Goal: Task Accomplishment & Management: Use online tool/utility

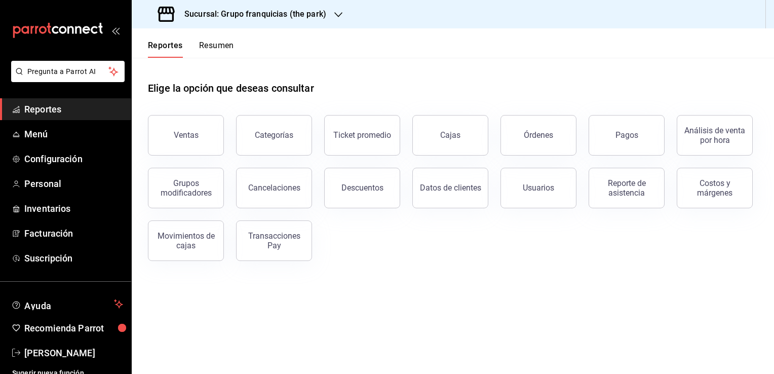
click at [211, 137] on button "Ventas" at bounding box center [186, 135] width 76 height 41
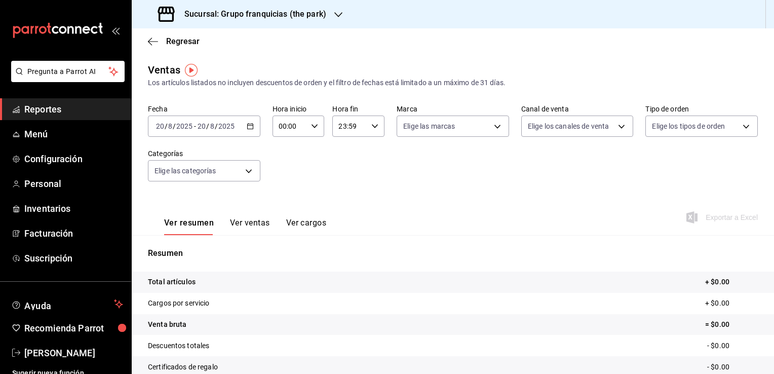
click at [247, 127] on icon "button" at bounding box center [250, 126] width 7 height 7
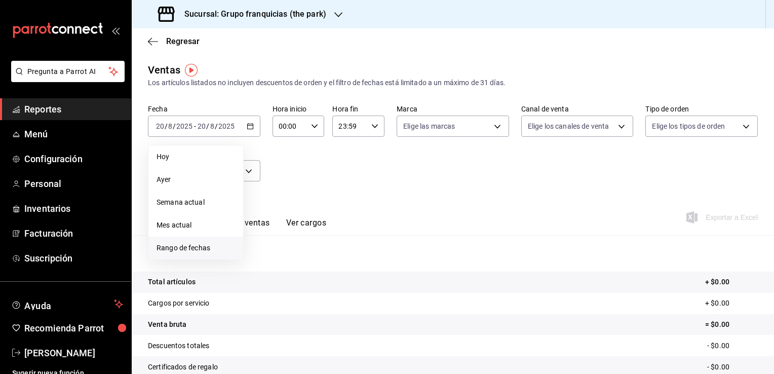
click at [180, 252] on span "Rango de fechas" at bounding box center [195, 248] width 78 height 11
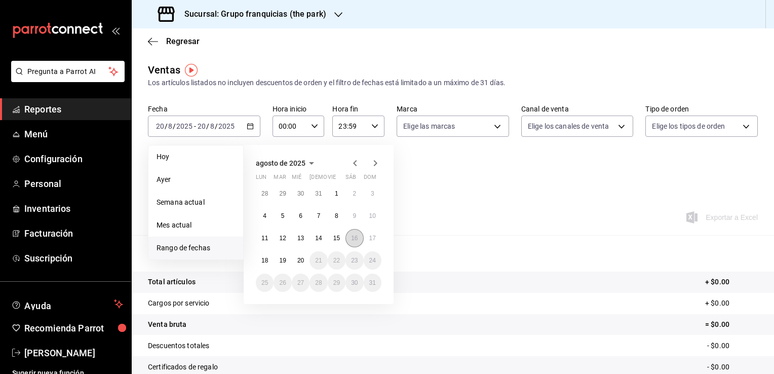
click at [355, 235] on abbr "16" at bounding box center [354, 237] width 7 height 7
click at [356, 235] on abbr "16" at bounding box center [354, 237] width 7 height 7
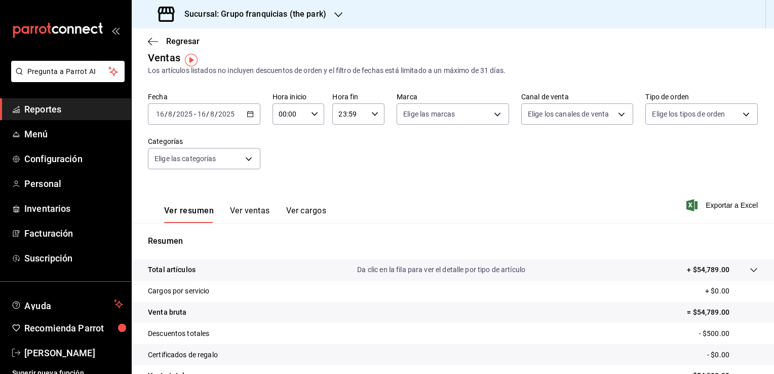
scroll to position [10, 0]
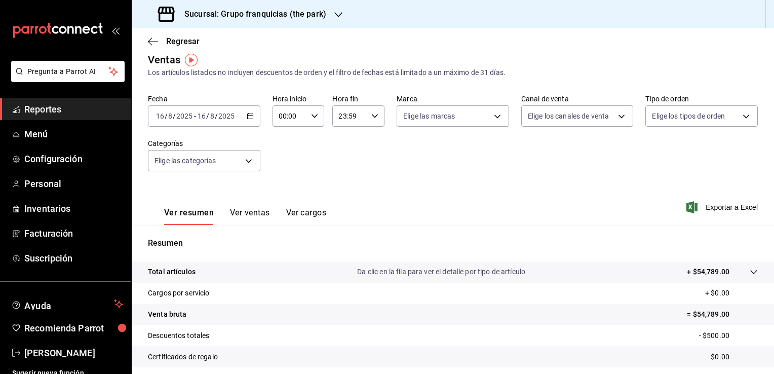
click at [248, 112] on icon "button" at bounding box center [250, 115] width 7 height 7
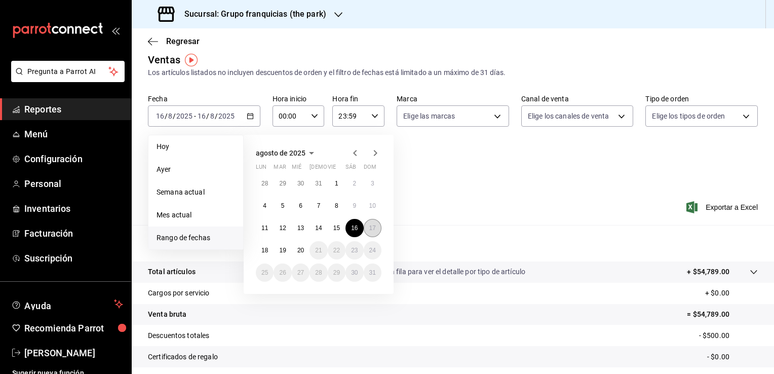
click at [365, 223] on button "17" at bounding box center [373, 228] width 18 height 18
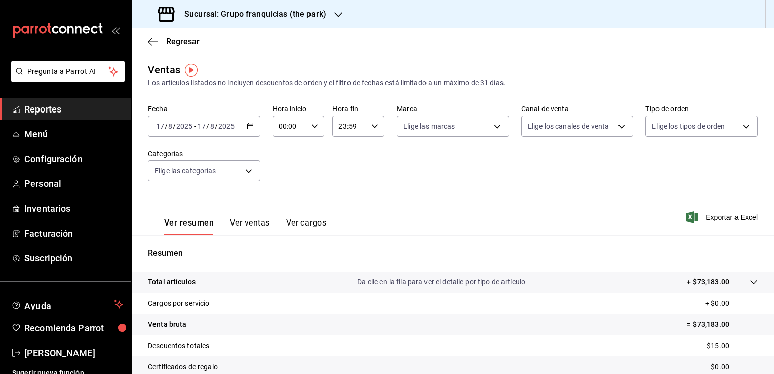
click at [247, 128] on \(Stroke\) "button" at bounding box center [250, 127] width 6 height 6
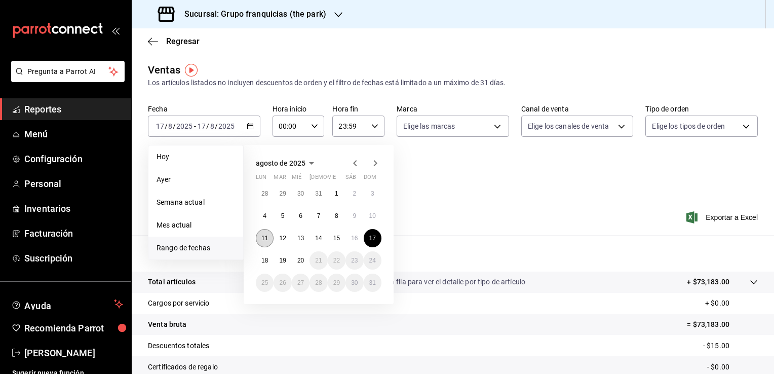
click at [271, 238] on button "11" at bounding box center [265, 238] width 18 height 18
click at [376, 234] on button "17" at bounding box center [373, 238] width 18 height 18
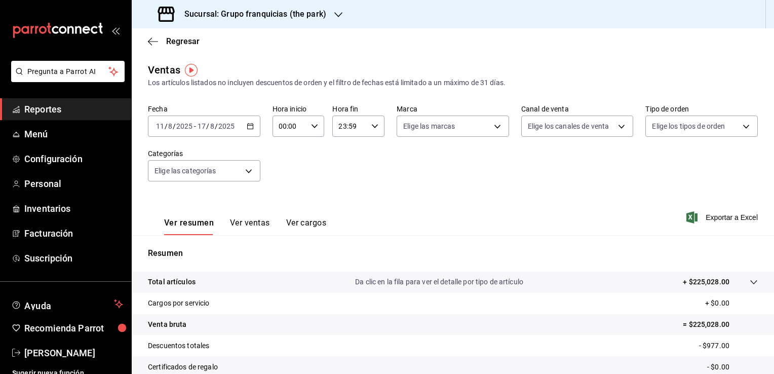
click at [314, 9] on h3 "Sucursal: Grupo franquicias (the park)" at bounding box center [251, 14] width 150 height 12
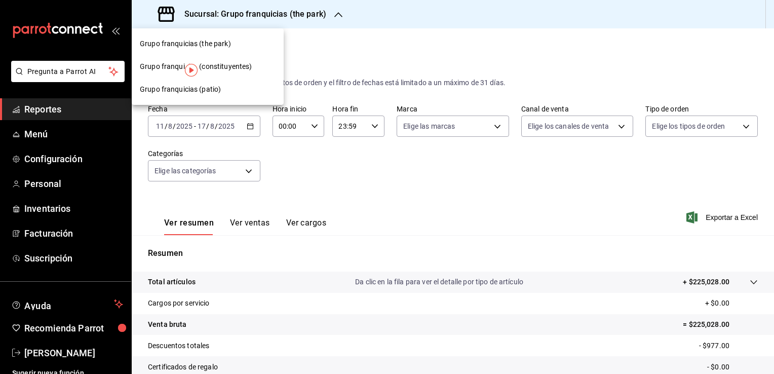
click at [203, 83] on div "Grupo franquicias (patio)" at bounding box center [208, 89] width 152 height 23
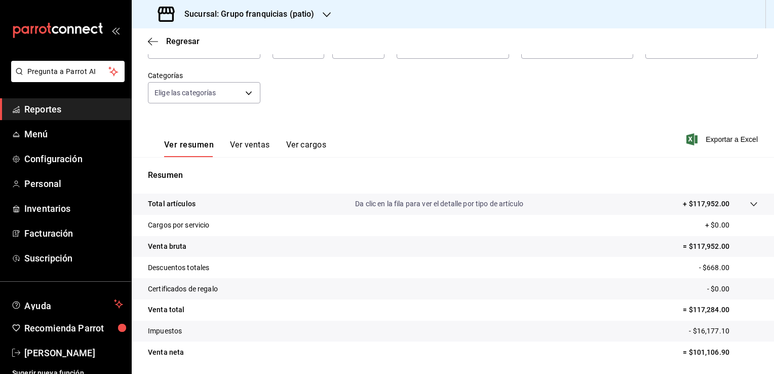
scroll to position [61, 0]
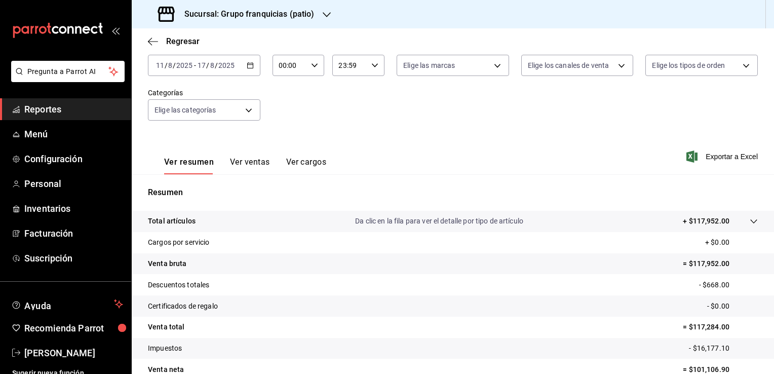
click at [237, 67] on div "2025-08-11 11 / 8 / 2025 - 2025-08-17 17 / 8 / 2025" at bounding box center [204, 65] width 112 height 21
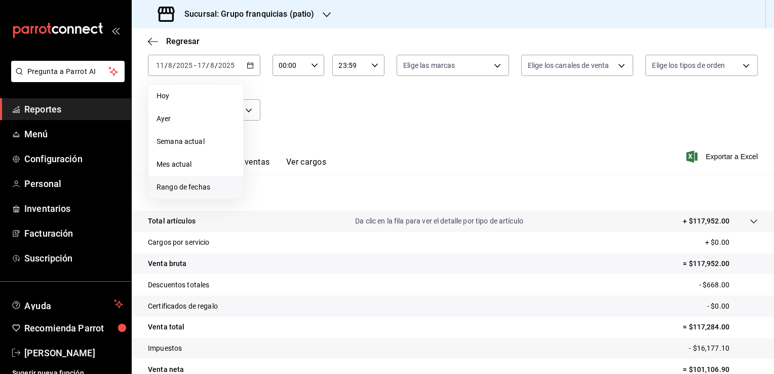
click at [194, 187] on span "Rango de fechas" at bounding box center [195, 187] width 78 height 11
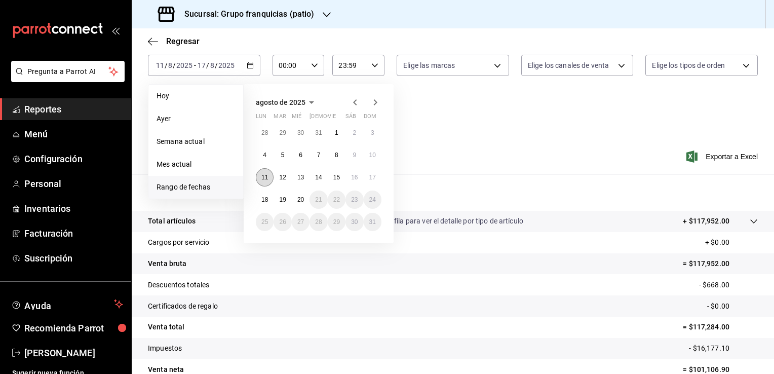
click at [263, 182] on button "11" at bounding box center [265, 177] width 18 height 18
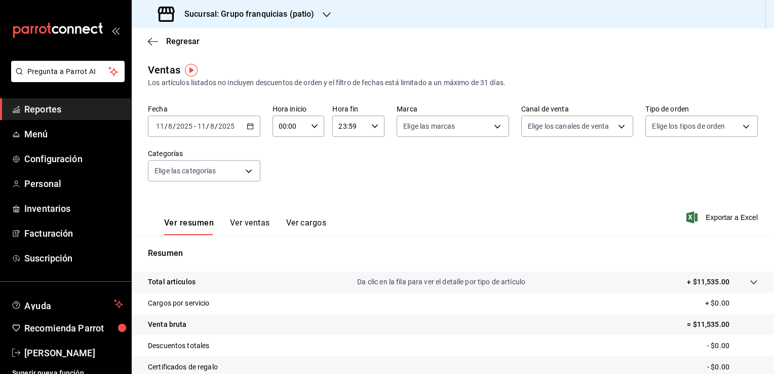
click at [250, 126] on icon "button" at bounding box center [250, 126] width 7 height 7
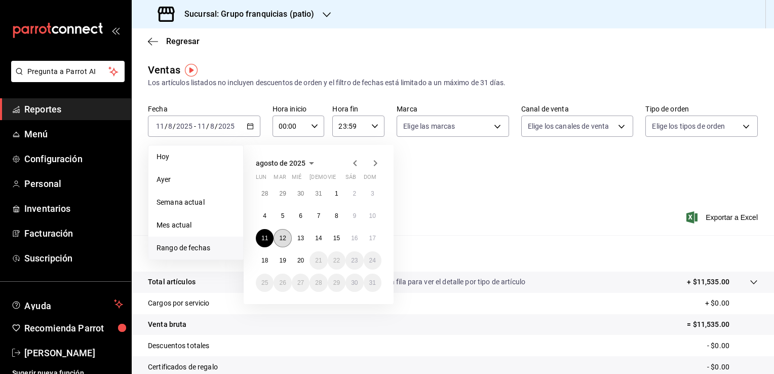
click at [276, 237] on button "12" at bounding box center [282, 238] width 18 height 18
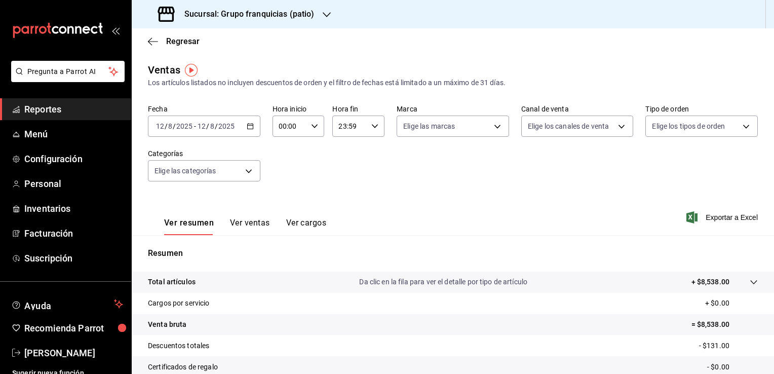
click at [249, 130] on div "2025-08-12 12 / 8 / 2025 - 2025-08-12 12 / 8 / 2025" at bounding box center [204, 125] width 112 height 21
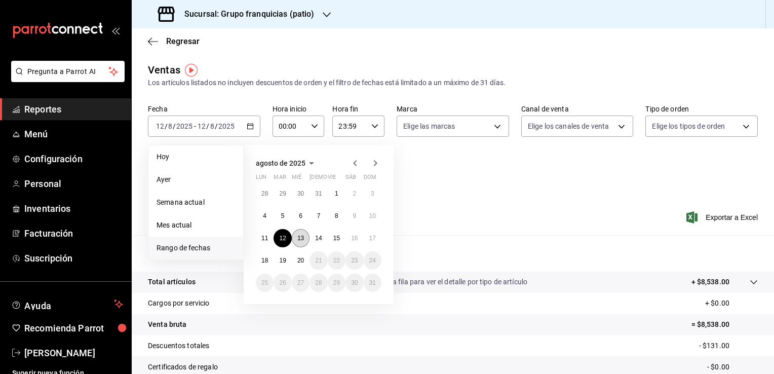
click at [297, 232] on button "13" at bounding box center [301, 238] width 18 height 18
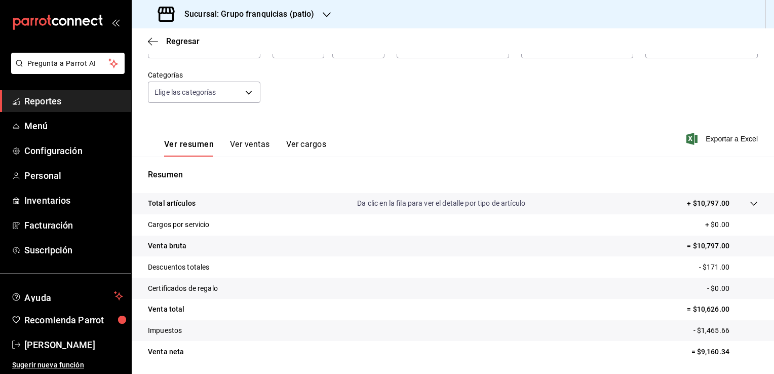
scroll to position [61, 0]
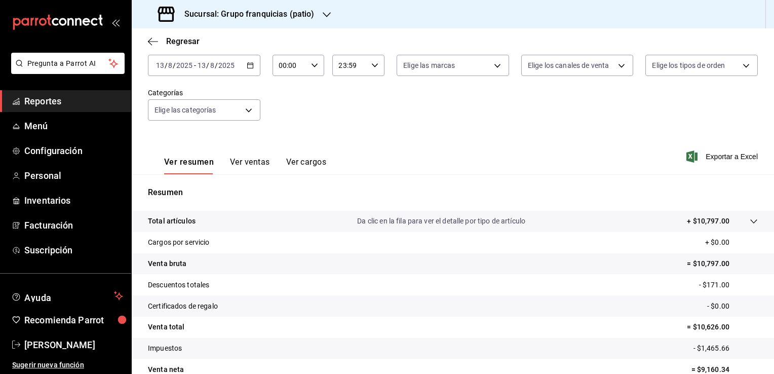
click at [247, 68] on icon "button" at bounding box center [250, 65] width 7 height 7
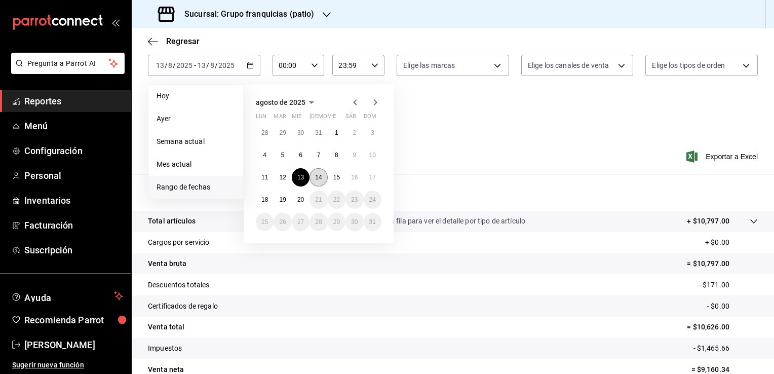
click at [316, 174] on abbr "14" at bounding box center [318, 177] width 7 height 7
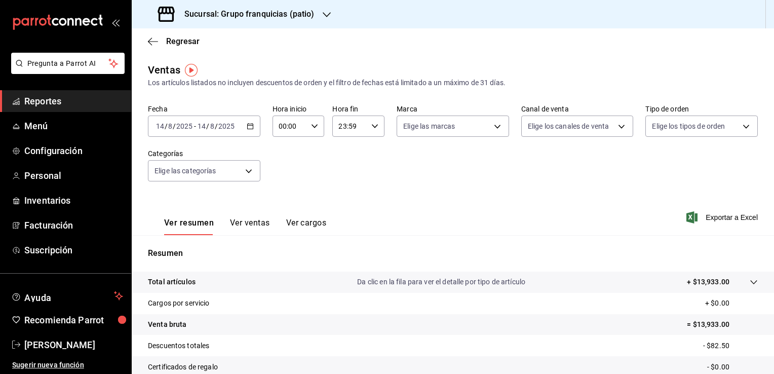
click at [252, 125] on icon "button" at bounding box center [250, 126] width 7 height 7
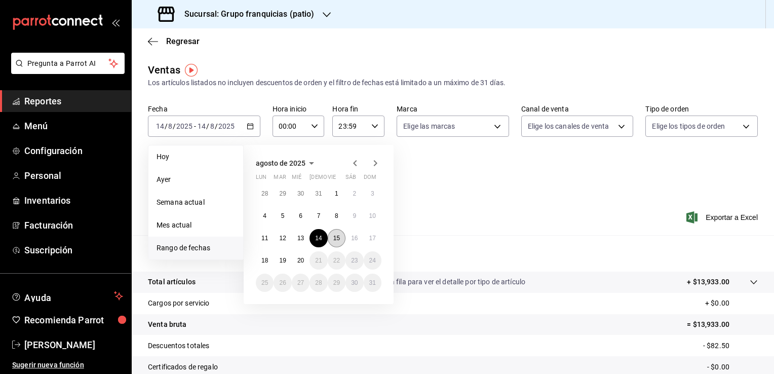
click at [337, 242] on button "15" at bounding box center [337, 238] width 18 height 18
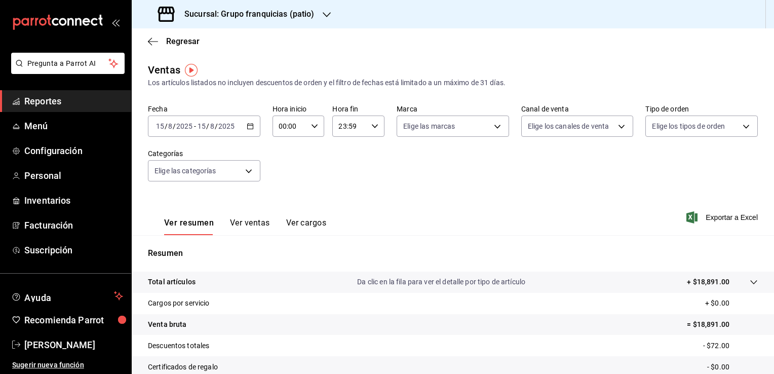
click at [251, 130] on div "2025-08-15 15 / 8 / 2025 - 2025-08-15 15 / 8 / 2025" at bounding box center [204, 125] width 112 height 21
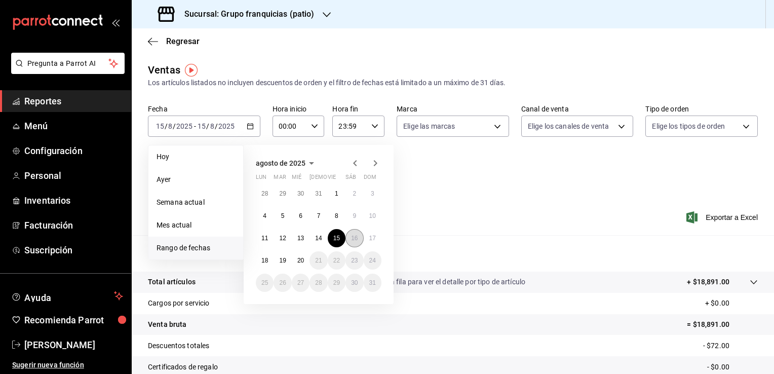
click at [355, 240] on abbr "16" at bounding box center [354, 237] width 7 height 7
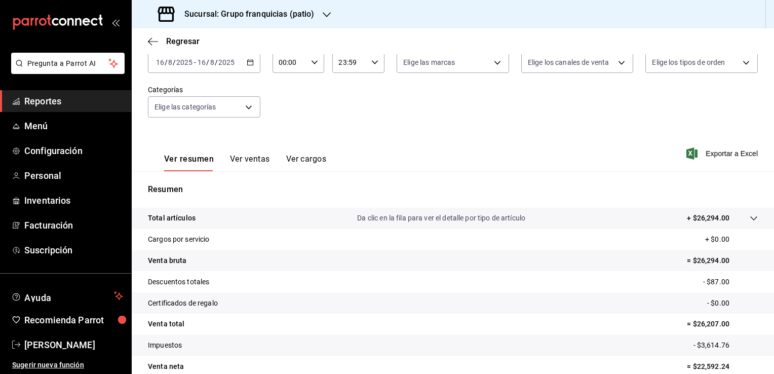
scroll to position [61, 0]
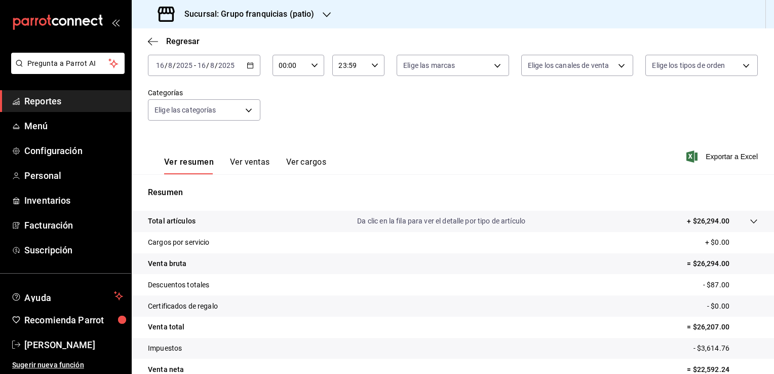
click at [243, 69] on div "2025-08-16 16 / 8 / 2025 - 2025-08-16 16 / 8 / 2025" at bounding box center [204, 65] width 112 height 21
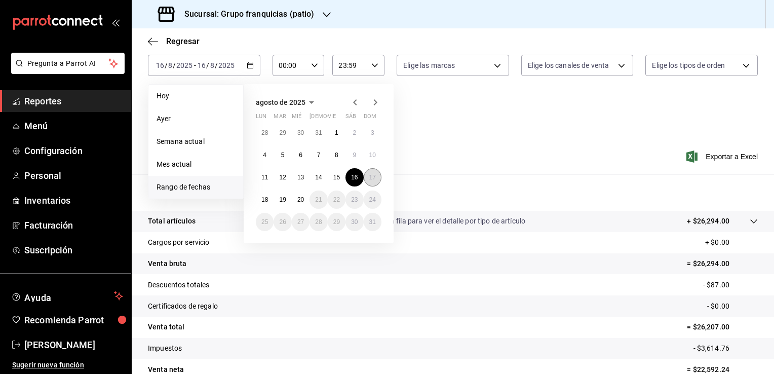
click at [365, 178] on button "17" at bounding box center [373, 177] width 18 height 18
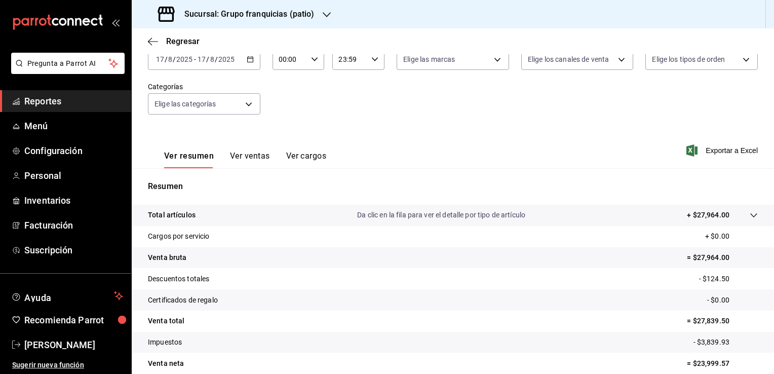
scroll to position [61, 0]
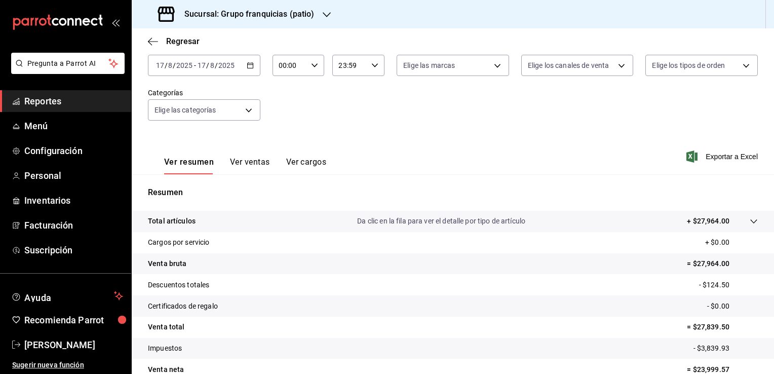
click at [294, 20] on div "Sucursal: Grupo franquicias (patio)" at bounding box center [237, 14] width 195 height 28
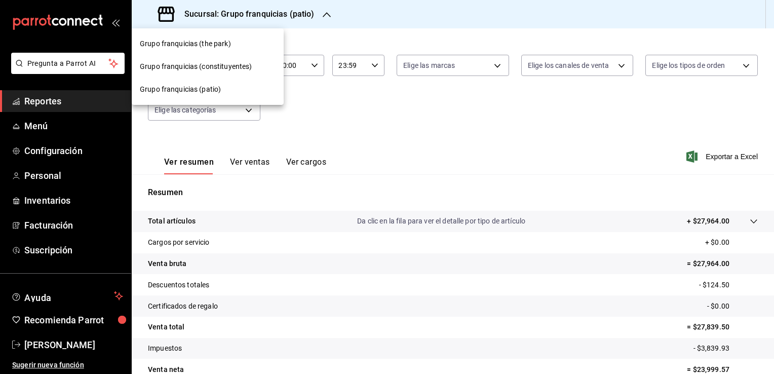
click at [247, 68] on span "Grupo franquicias (constituyentes)" at bounding box center [196, 66] width 112 height 11
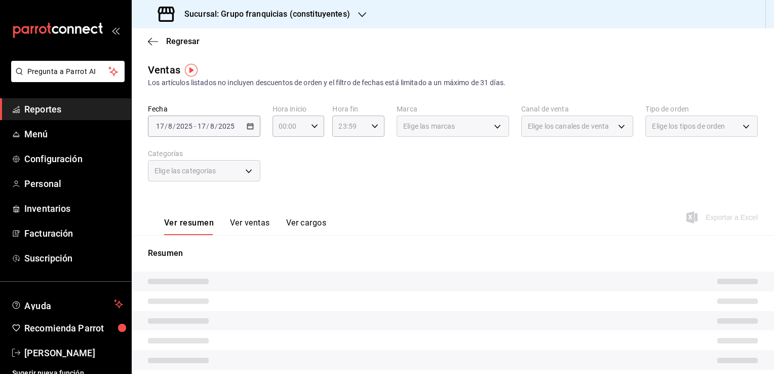
click at [213, 119] on div "2025-08-17 17 / 8 / 2025 - 2025-08-17 17 / 8 / 2025" at bounding box center [204, 125] width 112 height 21
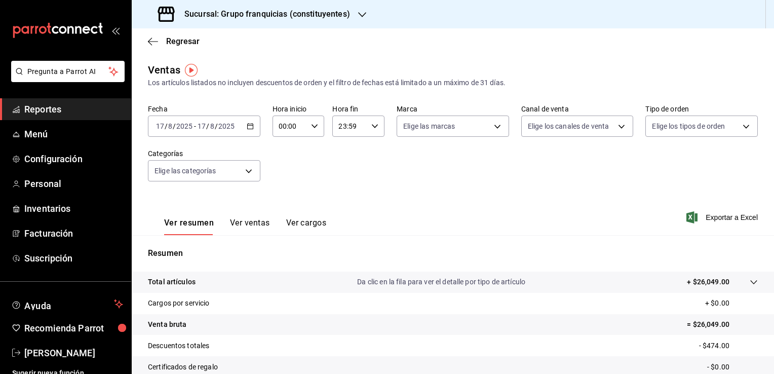
drag, startPoint x: 243, startPoint y: 123, endPoint x: 242, endPoint y: 137, distance: 14.3
click at [243, 123] on div "2025-08-17 17 / 8 / 2025 - 2025-08-17 17 / 8 / 2025" at bounding box center [204, 125] width 112 height 21
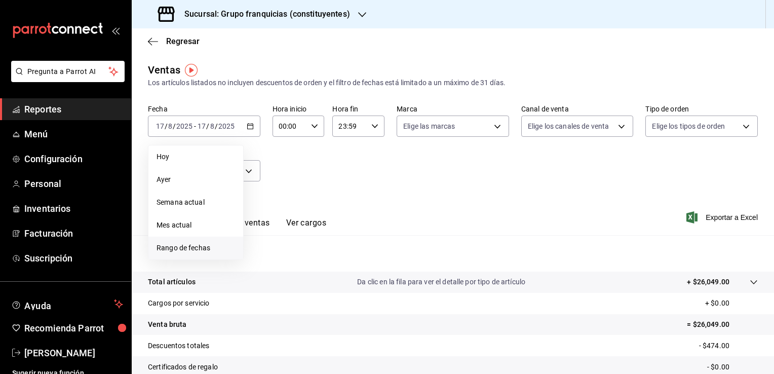
click at [209, 249] on span "Rango de fechas" at bounding box center [195, 248] width 78 height 11
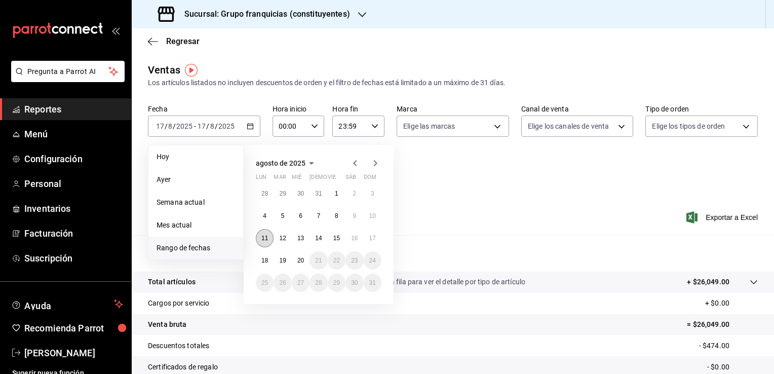
click at [268, 244] on button "11" at bounding box center [265, 238] width 18 height 18
click at [371, 238] on abbr "17" at bounding box center [372, 237] width 7 height 7
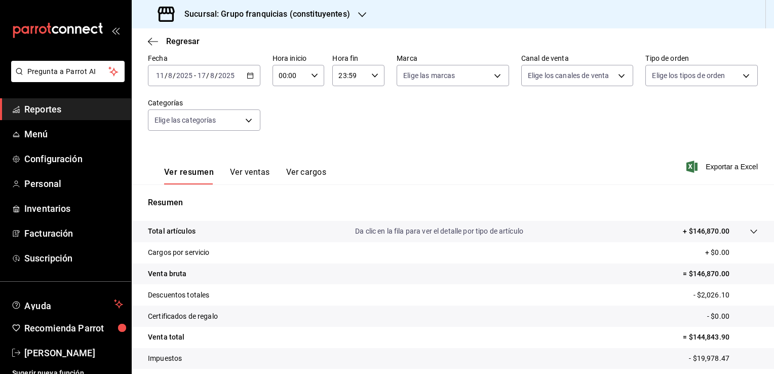
scroll to position [111, 0]
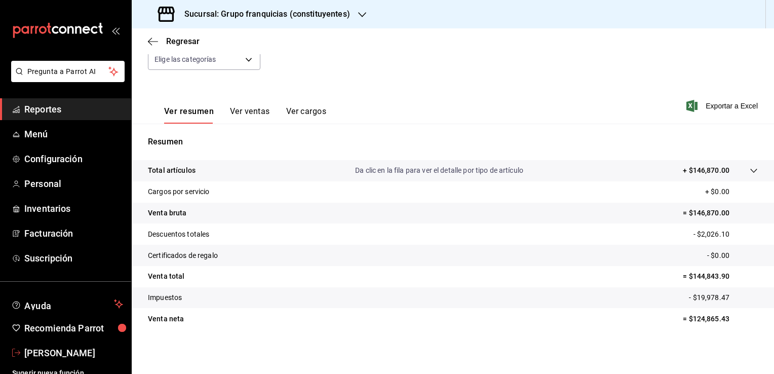
click at [44, 350] on span "Maria Jose Cruz Vargas" at bounding box center [73, 353] width 99 height 14
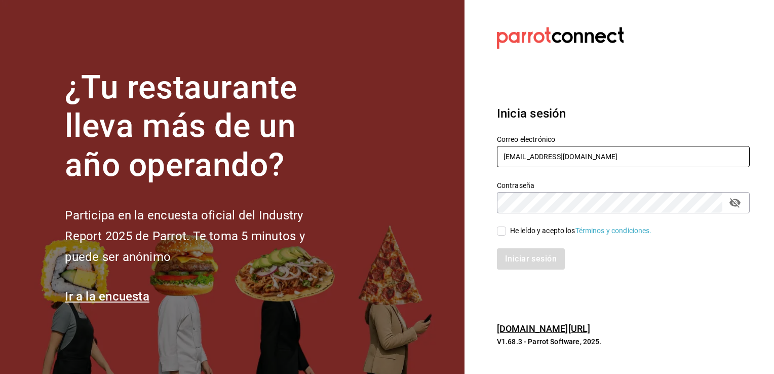
click at [569, 162] on input "majo.cruzva.icc@hotmail.com" at bounding box center [623, 156] width 253 height 21
type input "grupofranquicias@juriquilla.com"
click at [509, 234] on span "He leído y acepto los Términos y condiciones." at bounding box center [579, 230] width 146 height 11
click at [506, 234] on input "He leído y acepto los Términos y condiciones." at bounding box center [501, 230] width 9 height 9
checkbox input "true"
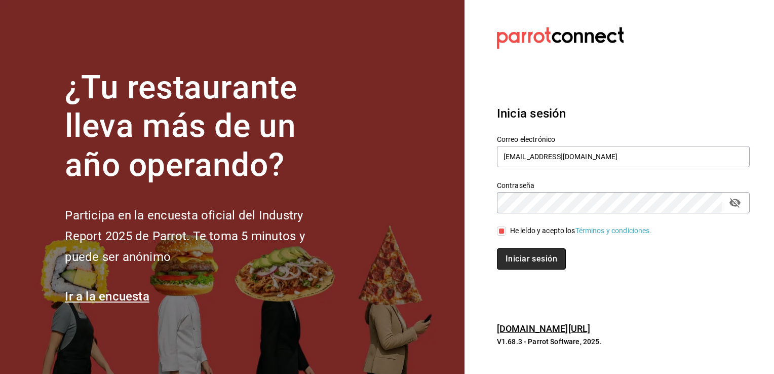
click at [518, 264] on button "Iniciar sesión" at bounding box center [531, 258] width 69 height 21
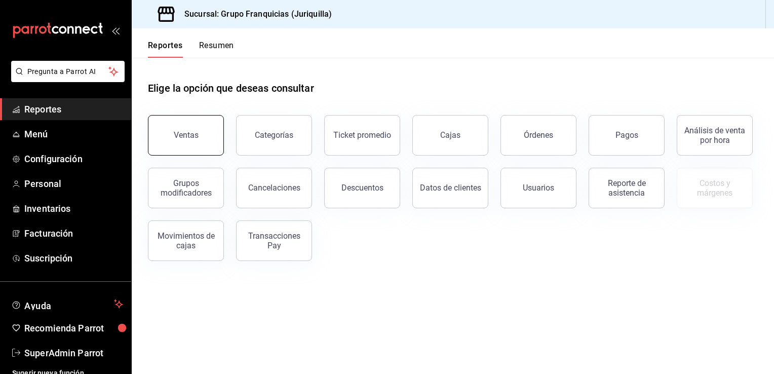
click at [207, 134] on button "Ventas" at bounding box center [186, 135] width 76 height 41
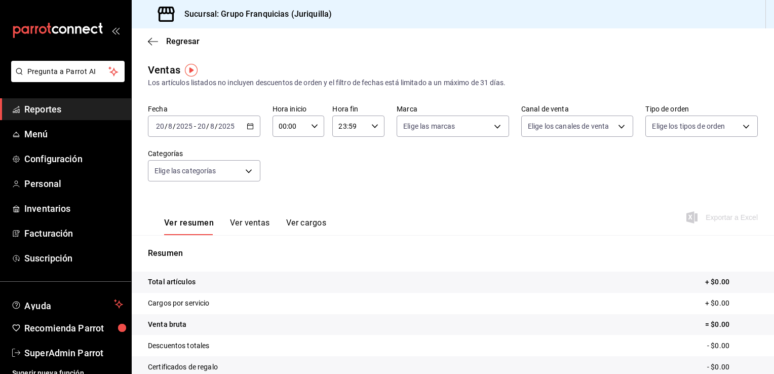
click at [253, 126] on div "[DATE] [DATE] - [DATE] [DATE]" at bounding box center [204, 125] width 112 height 21
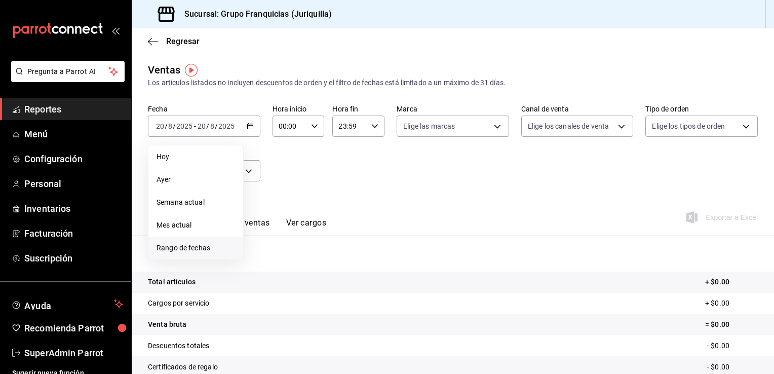
click at [175, 241] on li "Rango de fechas" at bounding box center [195, 247] width 95 height 23
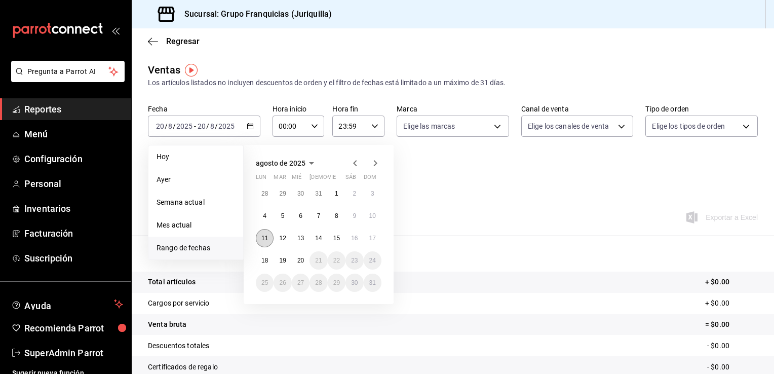
click at [265, 239] on abbr "11" at bounding box center [264, 237] width 7 height 7
click at [377, 238] on button "17" at bounding box center [373, 238] width 18 height 18
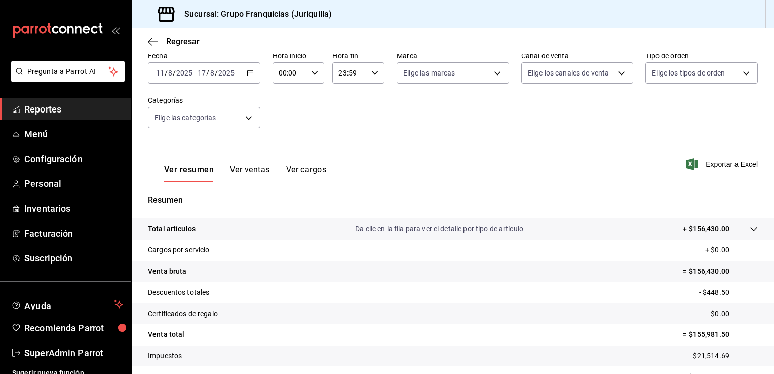
scroll to position [10, 0]
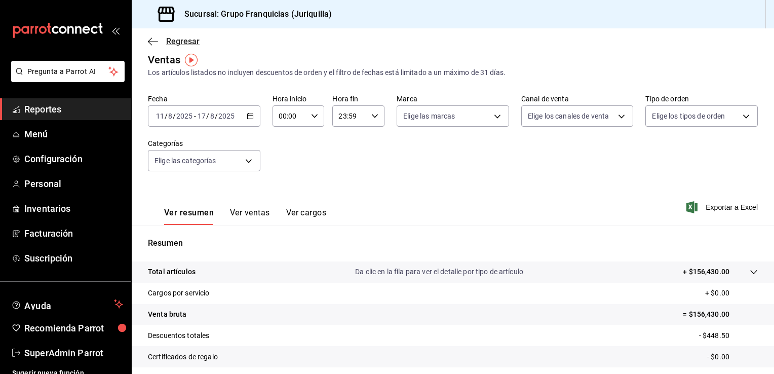
click at [152, 41] on icon "button" at bounding box center [153, 41] width 10 height 9
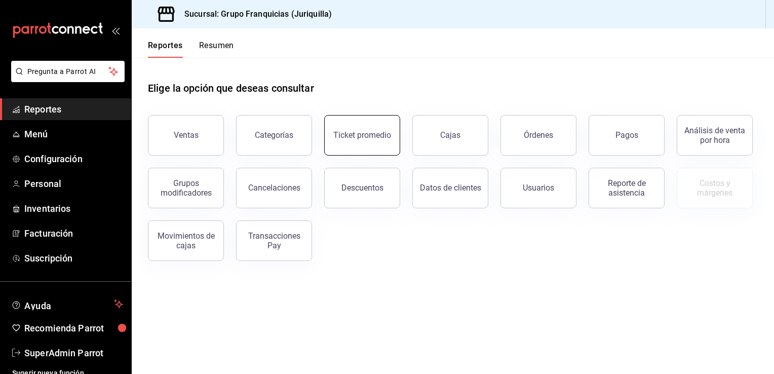
click at [356, 149] on button "Ticket promedio" at bounding box center [362, 135] width 76 height 41
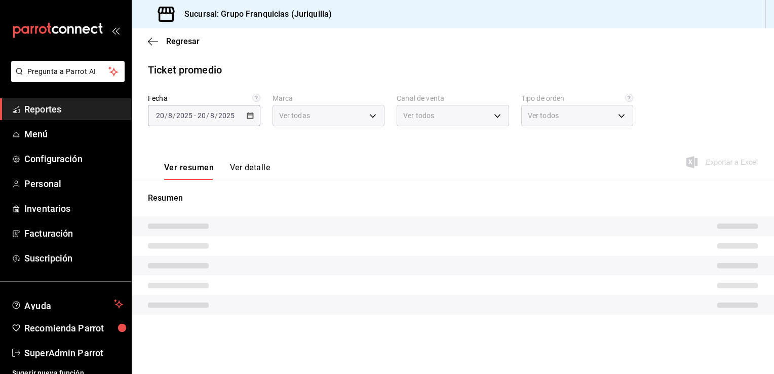
type input "88d326e4-5cdb-490d-b8d0-939c8bd2176f"
type input "PARROT,UBER_EATS,RAPPI,DIDI_FOOD,ONLINE"
type input "864230fb-502d-4fb5-9ff4-59c685831151,c6c6bd75-090a-43dd-98a6-a68d03dd8b3d,EXTER…"
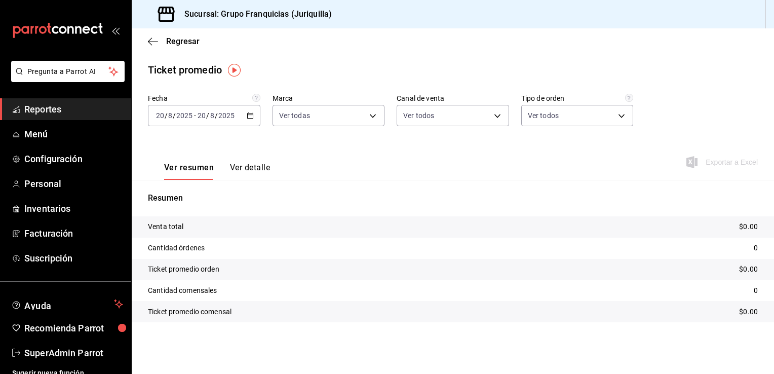
click at [220, 124] on div "[DATE] [DATE] - [DATE] [DATE]" at bounding box center [204, 115] width 112 height 21
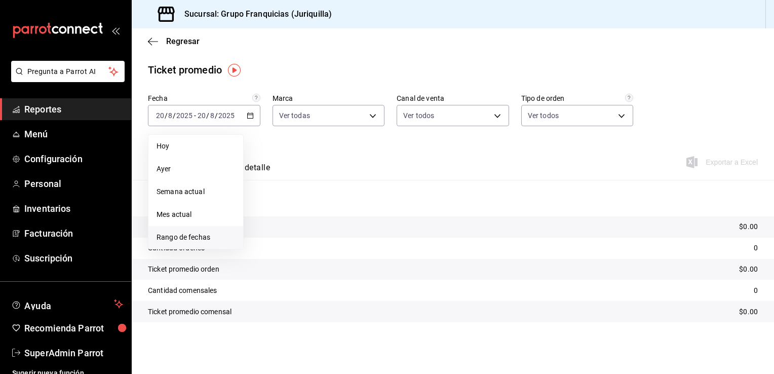
click at [186, 237] on span "Rango de fechas" at bounding box center [195, 237] width 78 height 11
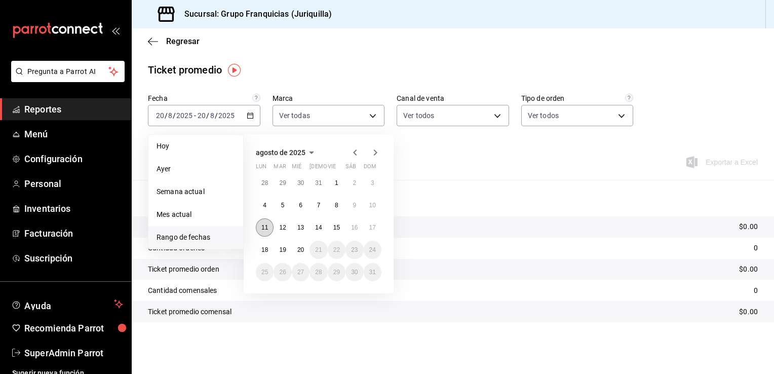
click at [263, 228] on abbr "11" at bounding box center [264, 227] width 7 height 7
click at [373, 226] on abbr "17" at bounding box center [372, 227] width 7 height 7
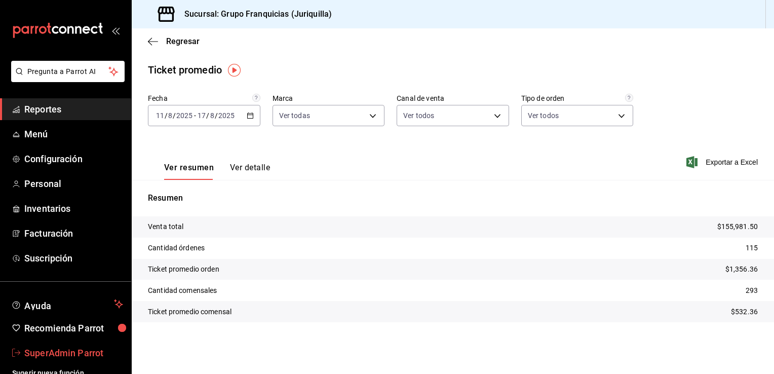
click at [38, 358] on span "SuperAdmin Parrot" at bounding box center [73, 353] width 99 height 14
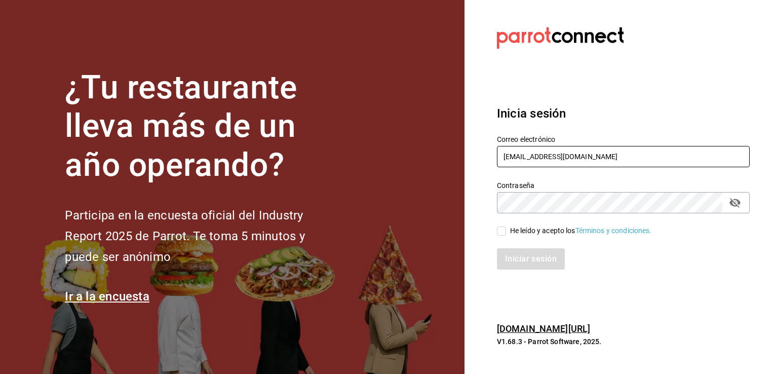
click at [625, 154] on input "grupofranquicias@juriquilla.com" at bounding box center [623, 156] width 253 height 21
type input "majo.cruzva.icc@hotmail.com"
click at [505, 227] on input "He leído y acepto los Términos y condiciones." at bounding box center [501, 230] width 9 height 9
checkbox input "true"
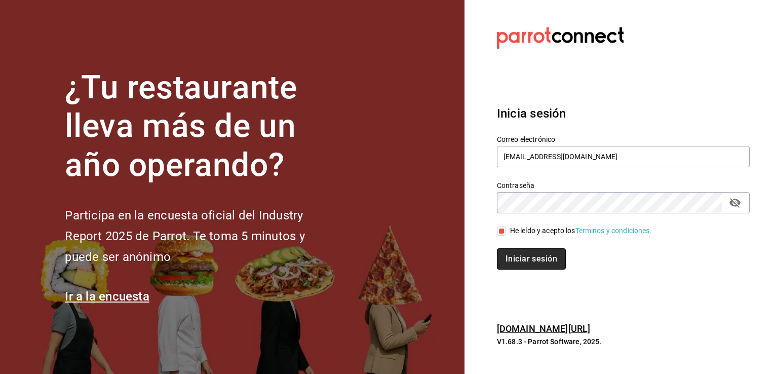
click at [519, 266] on button "Iniciar sesión" at bounding box center [531, 258] width 69 height 21
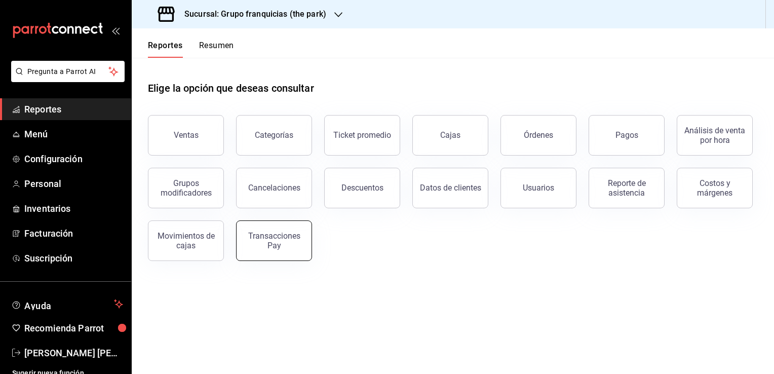
click at [263, 246] on div "Transacciones Pay" at bounding box center [274, 240] width 63 height 19
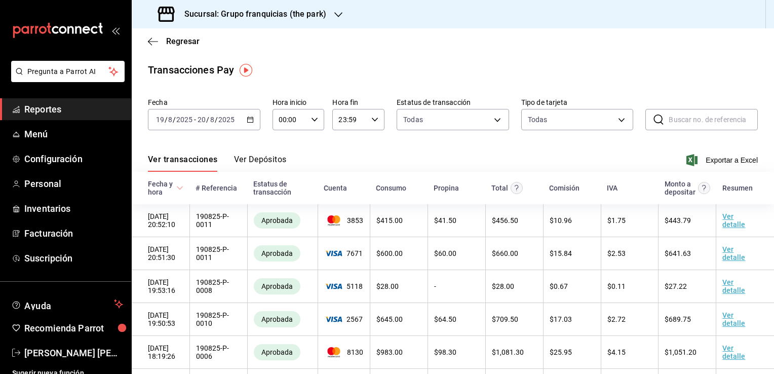
click at [244, 118] on div "2025-08-19 19 / 8 / 2025 - 2025-08-20 20 / 8 / 2025" at bounding box center [204, 119] width 112 height 21
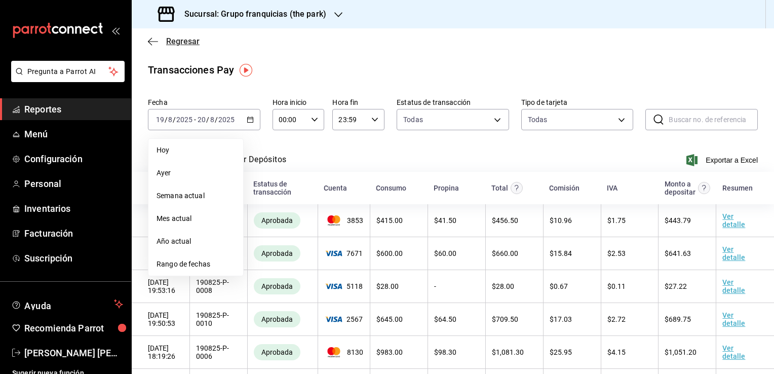
click at [149, 43] on icon "button" at bounding box center [153, 41] width 10 height 9
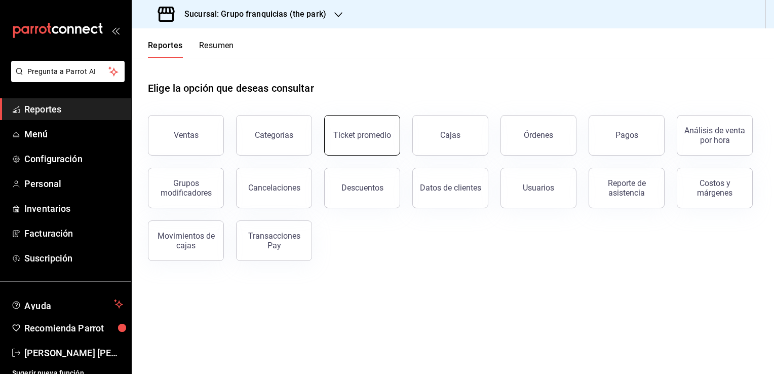
click at [373, 145] on button "Ticket promedio" at bounding box center [362, 135] width 76 height 41
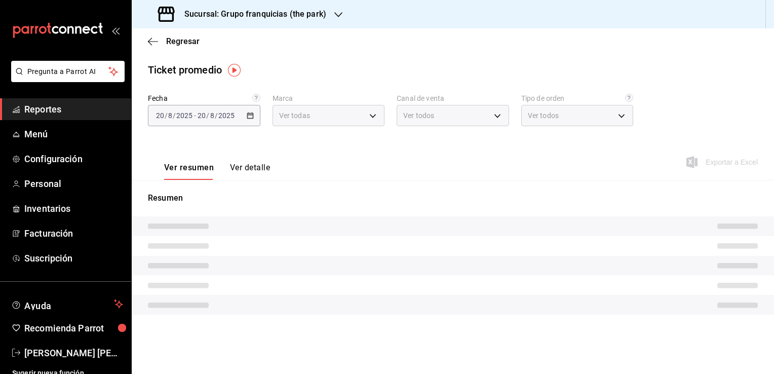
type input "51b0612d-0bc9-4dd2-8441-39dfe55025e1"
type input "PARROT,UBER_EATS,RAPPI,DIDI_FOOD,ONLINE"
type input "7a84c13e-6cf7-4ffe-bb4f-6c105142f344,435704cc-29ee-4c6e-bfda-3346f965b59d,0bf08…"
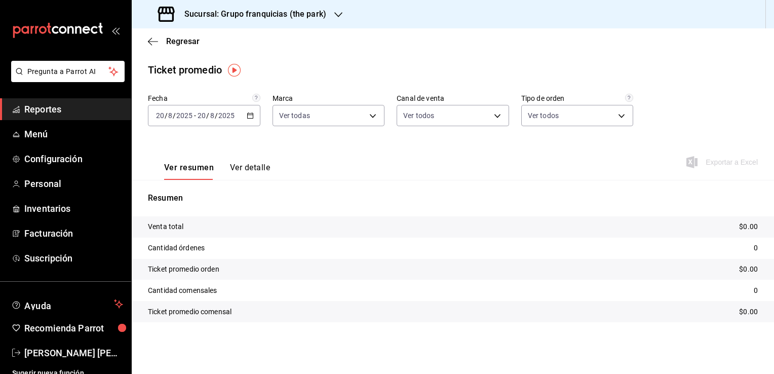
click at [211, 120] on div "[DATE] [DATE] - [DATE] [DATE]" at bounding box center [204, 115] width 112 height 21
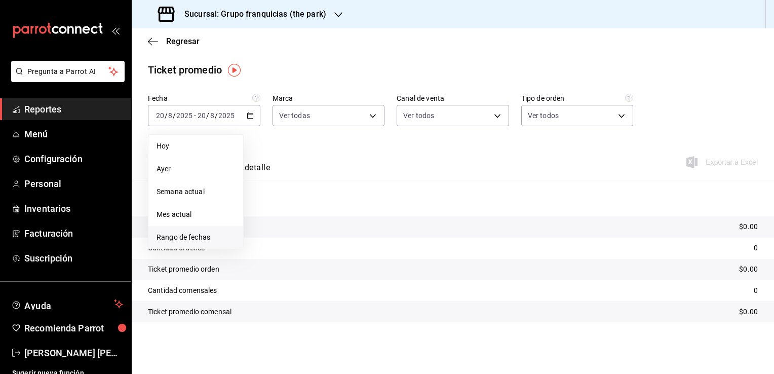
click at [204, 234] on span "Rango de fechas" at bounding box center [195, 237] width 78 height 11
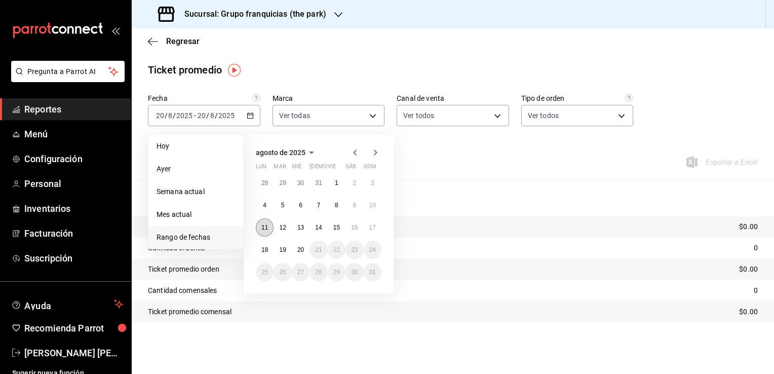
click at [267, 227] on abbr "11" at bounding box center [264, 227] width 7 height 7
click at [375, 226] on abbr "17" at bounding box center [372, 227] width 7 height 7
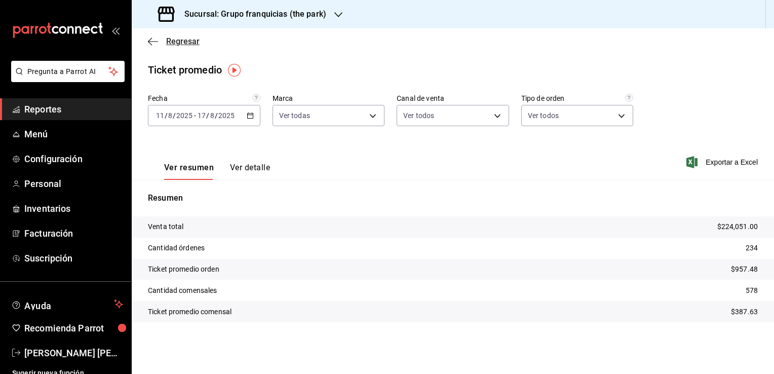
click at [160, 42] on span "Regresar" at bounding box center [174, 41] width 52 height 10
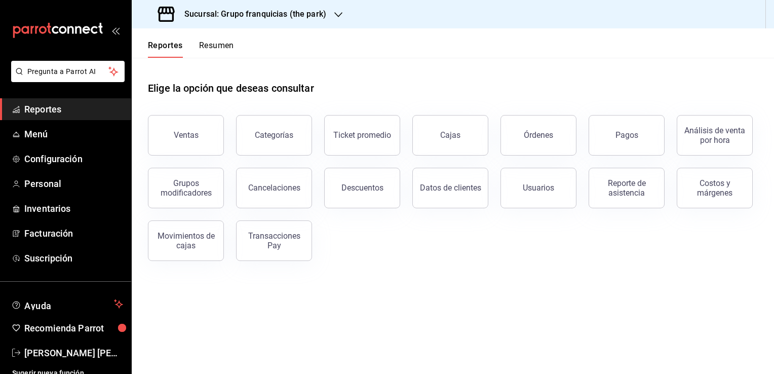
click at [297, 22] on div "Sucursal: Grupo franquicias (the park)" at bounding box center [243, 14] width 207 height 28
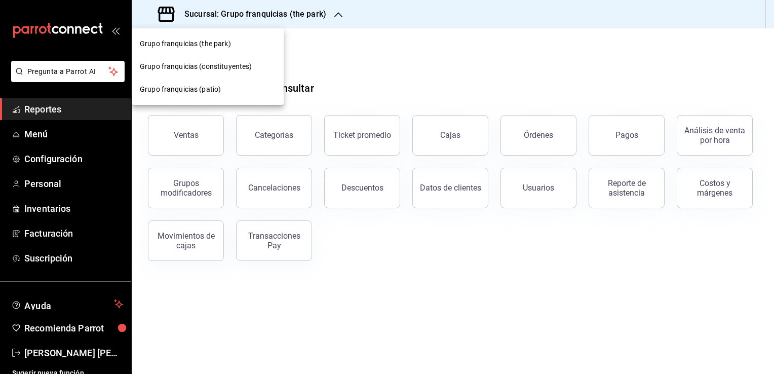
click at [358, 142] on div at bounding box center [387, 187] width 774 height 374
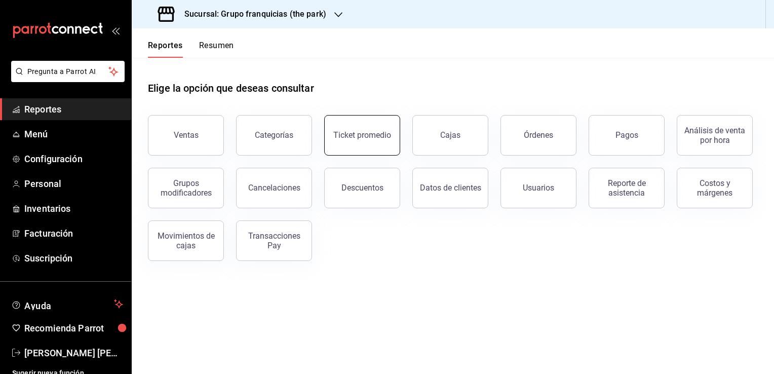
click at [356, 124] on button "Ticket promedio" at bounding box center [362, 135] width 76 height 41
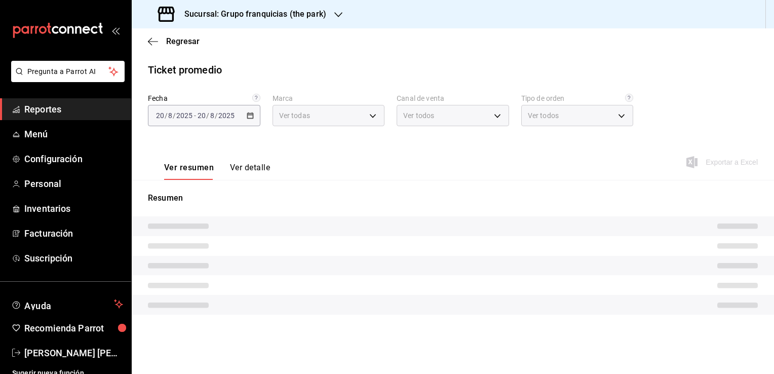
type input "51b0612d-0bc9-4dd2-8441-39dfe55025e1"
type input "PARROT,UBER_EATS,RAPPI,DIDI_FOOD,ONLINE"
type input "7a84c13e-6cf7-4ffe-bb4f-6c105142f344,435704cc-29ee-4c6e-bfda-3346f965b59d,0bf08…"
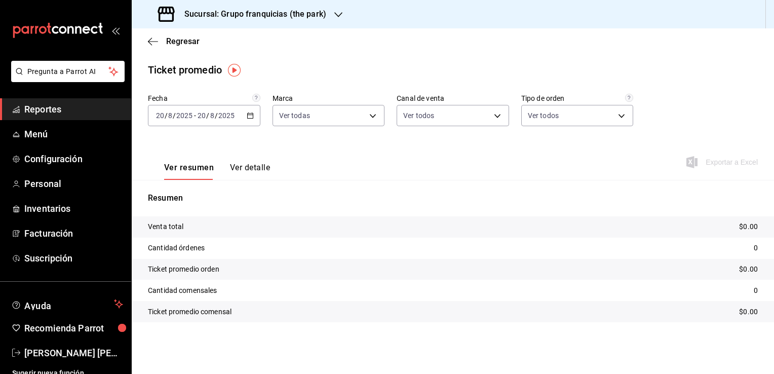
click at [277, 17] on h3 "Sucursal: Grupo franquicias (the park)" at bounding box center [251, 14] width 150 height 12
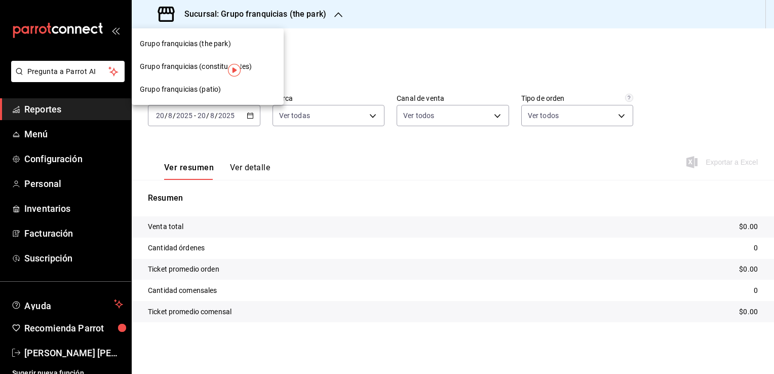
click at [218, 66] on span "Grupo franquicias (constituyentes)" at bounding box center [196, 66] width 112 height 11
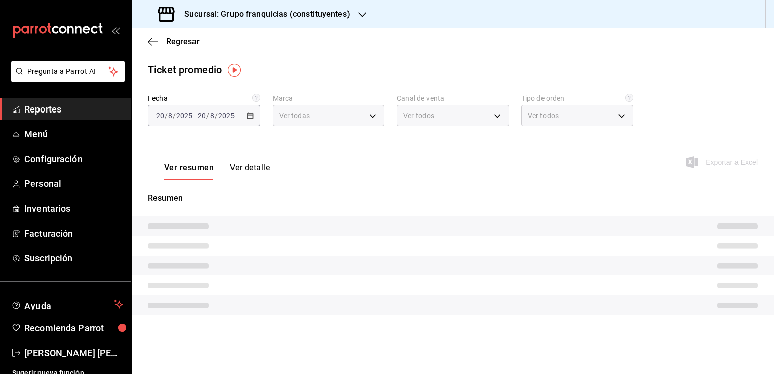
type input "4031477e-e053-4d93-b9af-a5eea3e67119"
type input "PARROT,UBER_EATS,RAPPI,DIDI_FOOD,ONLINE"
type input "af731681-7b67-4dd8-9205-c99a826f2589,86c9433c-4b91-4e8b-b49e-b35393f07b19,53c26…"
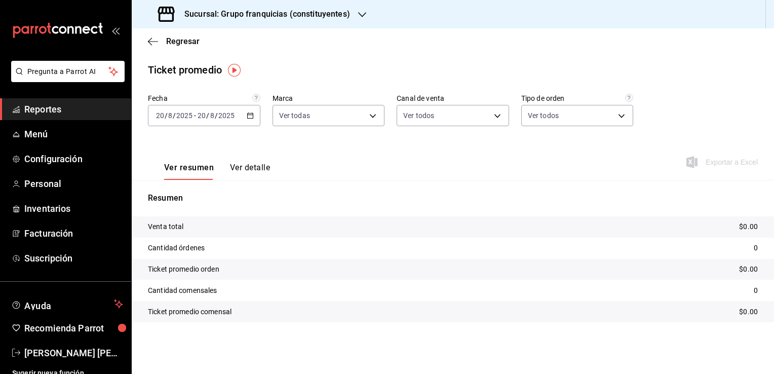
click at [227, 122] on div "[DATE] [DATE] - [DATE] [DATE]" at bounding box center [204, 115] width 112 height 21
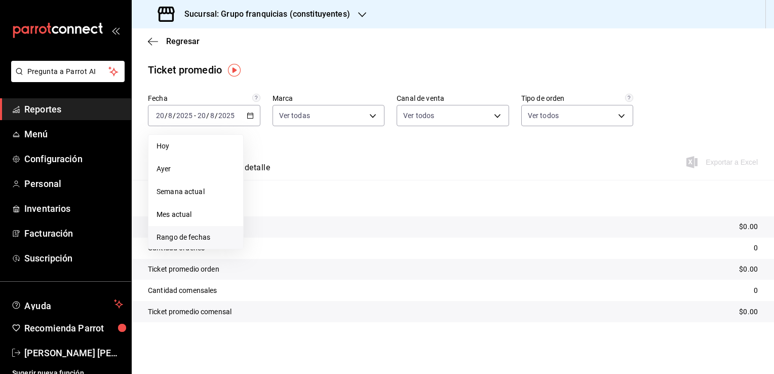
click at [212, 237] on span "Rango de fechas" at bounding box center [195, 237] width 78 height 11
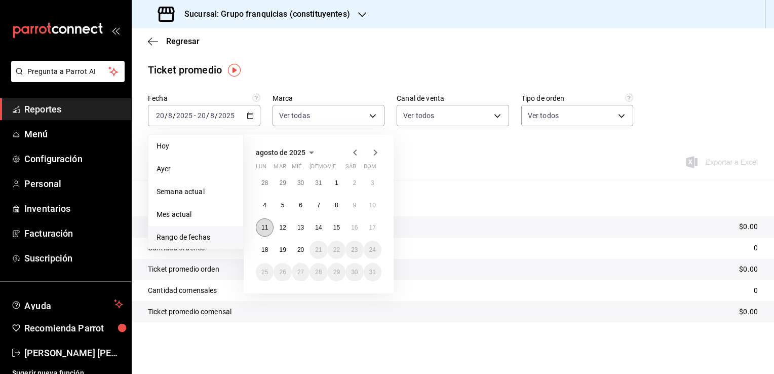
click at [270, 231] on button "11" at bounding box center [265, 227] width 18 height 18
click at [373, 226] on abbr "17" at bounding box center [372, 227] width 7 height 7
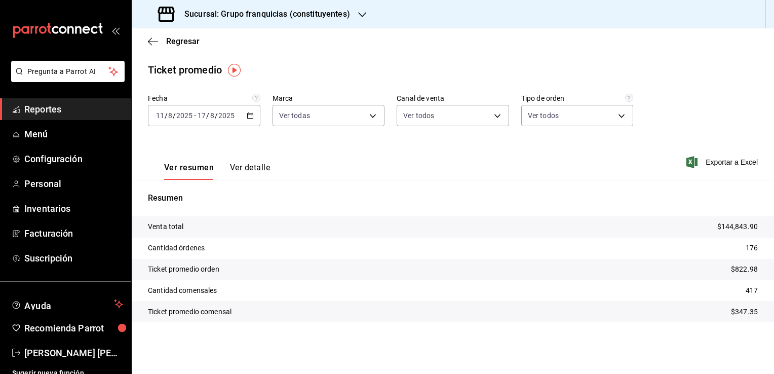
click at [327, 18] on h3 "Sucursal: Grupo franquicias (constituyentes)" at bounding box center [263, 14] width 174 height 12
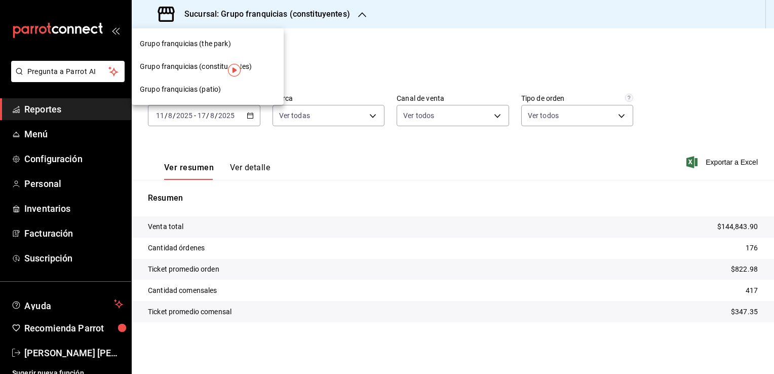
click at [204, 92] on span "Grupo franquicias (patio)" at bounding box center [180, 89] width 81 height 11
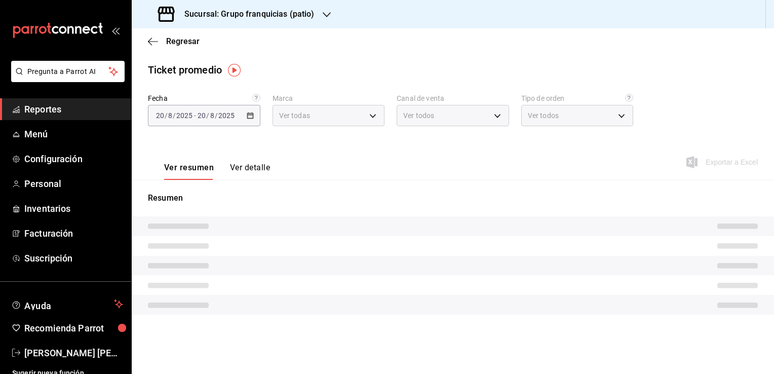
type input "e7eab595-ead1-4094-8dde-5ba67c403731"
type input "PARROT,UBER_EATS,RAPPI,DIDI_FOOD,ONLINE"
type input "41df339c-e455-42aa-9c55-d42ac6b7c4b5,352a32ea-f75b-4529-8f6e-0abbd459ef2a,3813f…"
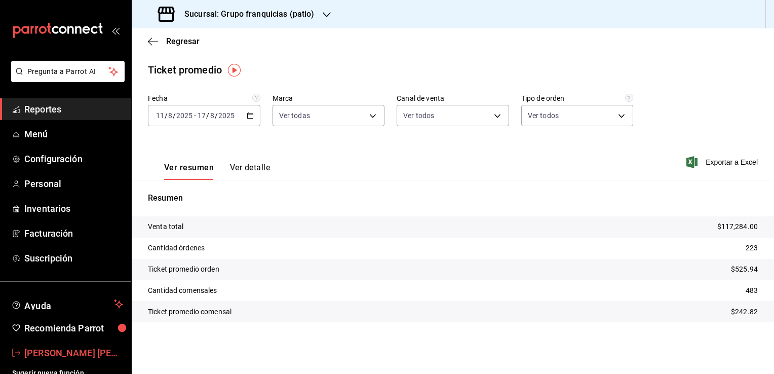
click at [60, 349] on span "Maria Jose Cruz Vargas" at bounding box center [73, 353] width 99 height 14
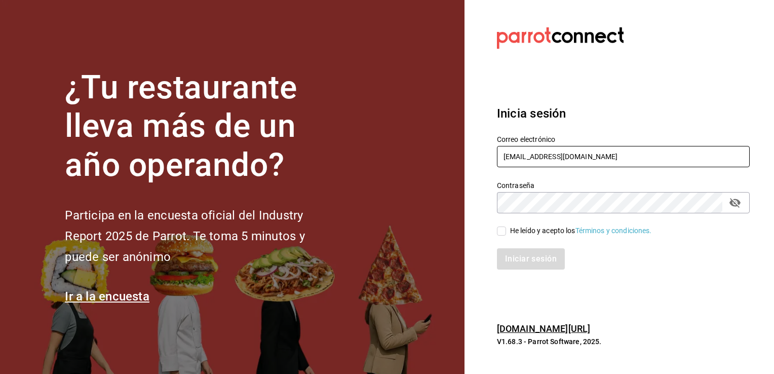
click at [572, 161] on input "majo.cruzva.icc@hotmail.com" at bounding box center [623, 156] width 253 height 21
type input "grupofranquicias@juriquilla.com"
click at [526, 232] on div "He leído y acepto los Términos y condiciones." at bounding box center [581, 230] width 142 height 11
click at [506, 232] on input "He leído y acepto los Términos y condiciones." at bounding box center [501, 230] width 9 height 9
checkbox input "true"
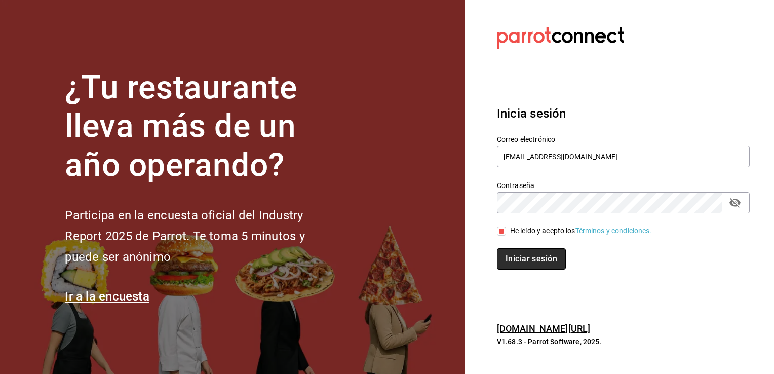
click at [522, 262] on button "Iniciar sesión" at bounding box center [531, 258] width 69 height 21
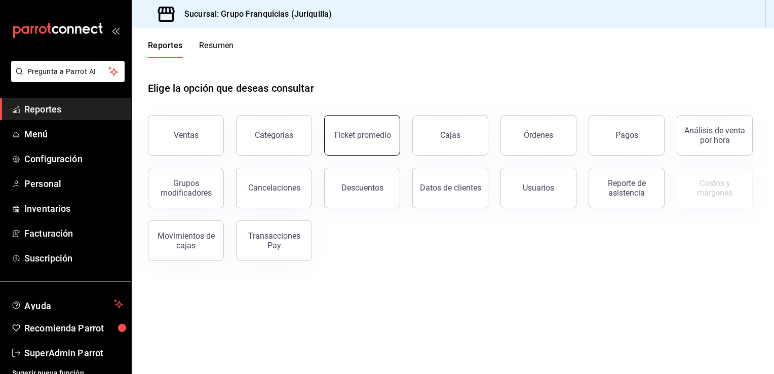
click at [346, 132] on div "Ticket promedio" at bounding box center [362, 135] width 58 height 10
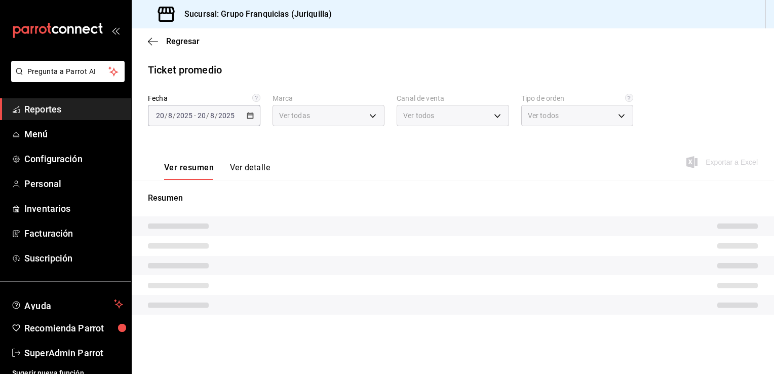
type input "88d326e4-5cdb-490d-b8d0-939c8bd2176f"
type input "PARROT,UBER_EATS,RAPPI,DIDI_FOOD,ONLINE"
type input "864230fb-502d-4fb5-9ff4-59c685831151,c6c6bd75-090a-43dd-98a6-a68d03dd8b3d,EXTER…"
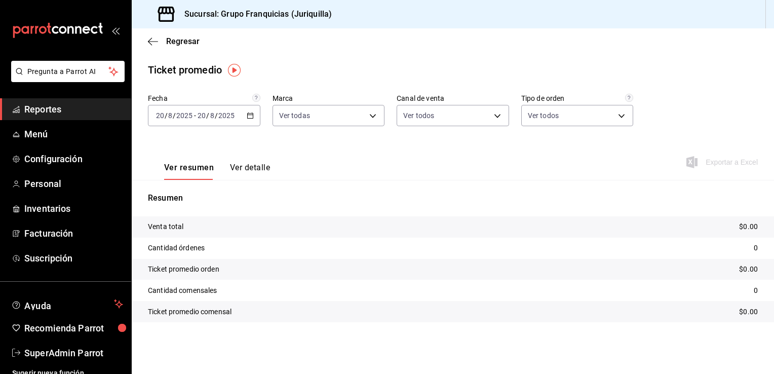
click at [147, 39] on div "Regresar" at bounding box center [453, 41] width 642 height 26
click at [174, 42] on span "Regresar" at bounding box center [182, 41] width 33 height 10
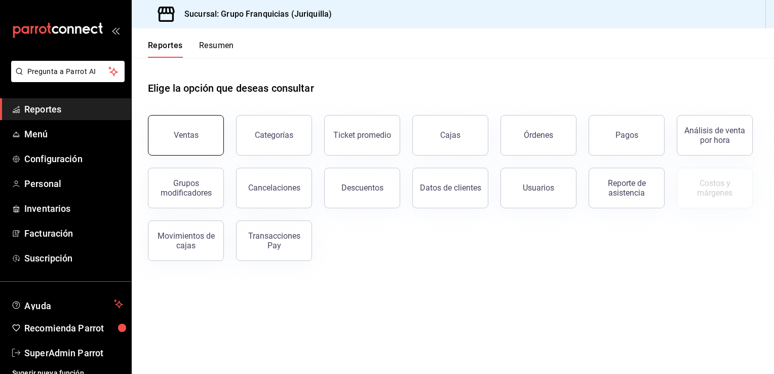
click at [205, 148] on button "Ventas" at bounding box center [186, 135] width 76 height 41
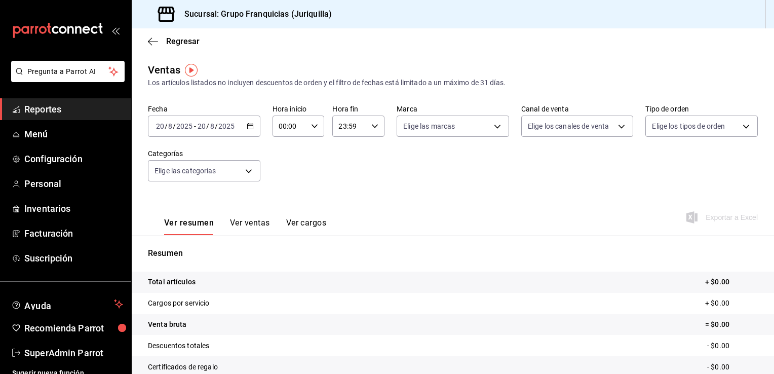
click at [230, 133] on div "[DATE] [DATE] - [DATE] [DATE]" at bounding box center [204, 125] width 112 height 21
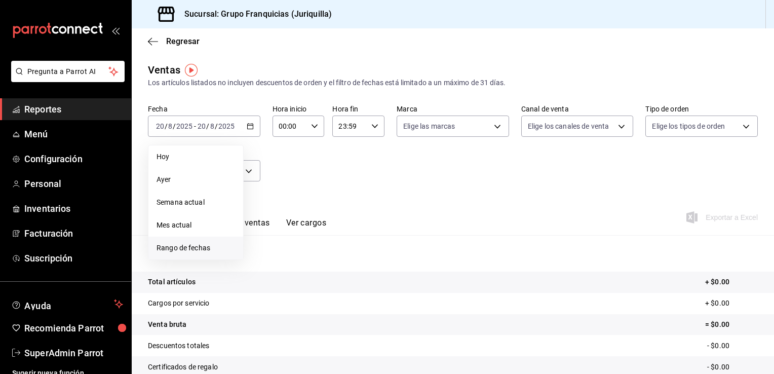
click at [209, 240] on li "Rango de fechas" at bounding box center [195, 247] width 95 height 23
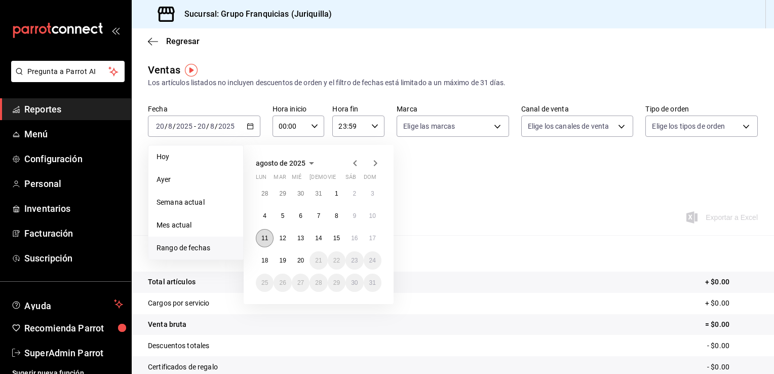
click at [261, 242] on button "11" at bounding box center [265, 238] width 18 height 18
click at [379, 238] on button "17" at bounding box center [373, 238] width 18 height 18
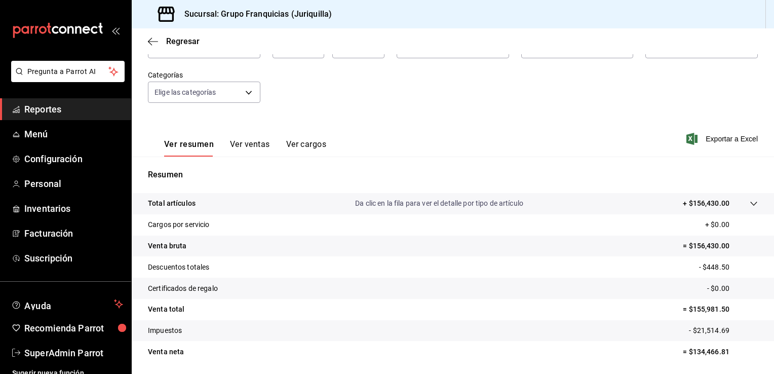
scroll to position [61, 0]
